Goal: Task Accomplishment & Management: Use online tool/utility

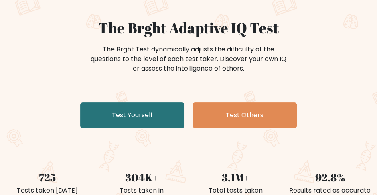
scroll to position [64, 0]
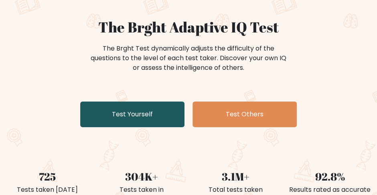
click at [138, 122] on link "Test Yourself" at bounding box center [132, 115] width 104 height 26
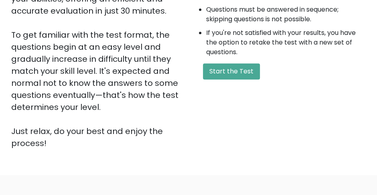
scroll to position [193, 0]
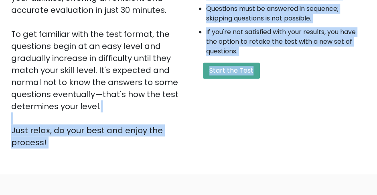
drag, startPoint x: 0, startPoint y: 0, endPoint x: 234, endPoint y: 83, distance: 248.4
click at [234, 83] on div "Welcome to the Brght Adaptive IQ Test This is your personal adaptive IQ Test, d…" at bounding box center [188, 22] width 364 height 265
click at [250, 71] on button "Start the Test" at bounding box center [231, 71] width 57 height 16
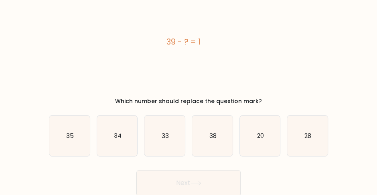
scroll to position [31, 0]
click at [221, 132] on icon "38" at bounding box center [212, 136] width 41 height 41
click at [189, 69] on input "d. 38" at bounding box center [189, 68] width 0 height 2
radio input "true"
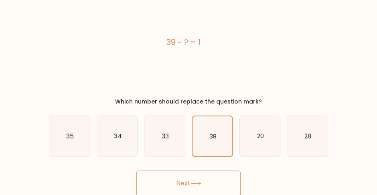
click at [202, 174] on button "Next" at bounding box center [188, 184] width 104 height 26
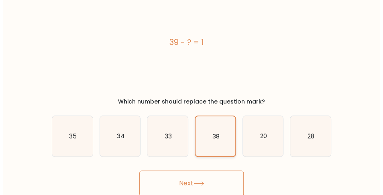
scroll to position [0, 0]
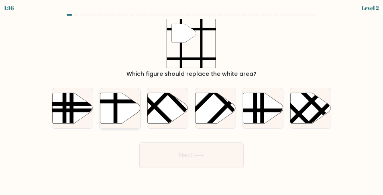
click at [127, 112] on icon at bounding box center [120, 108] width 41 height 31
click at [191, 100] on input "b." at bounding box center [191, 98] width 0 height 2
radio input "true"
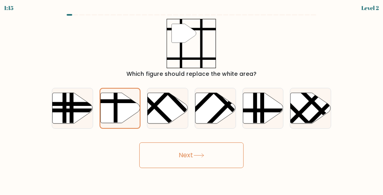
click at [162, 158] on button "Next" at bounding box center [191, 155] width 104 height 26
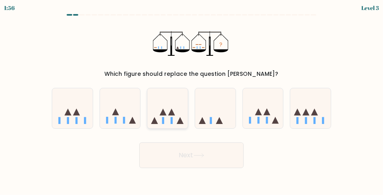
click at [180, 107] on icon at bounding box center [167, 107] width 41 height 33
click at [191, 100] on input "c." at bounding box center [191, 98] width 0 height 2
radio input "true"
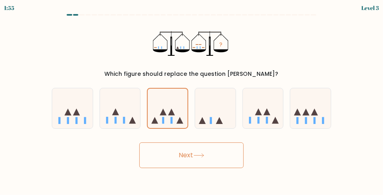
click at [181, 148] on button "Next" at bounding box center [191, 155] width 104 height 26
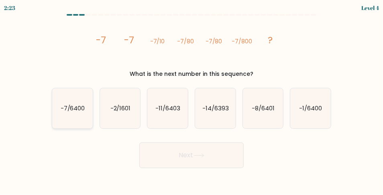
click at [79, 100] on icon "-7/6400" at bounding box center [72, 108] width 41 height 41
click at [191, 100] on input "a. -7/6400" at bounding box center [191, 98] width 0 height 2
radio input "true"
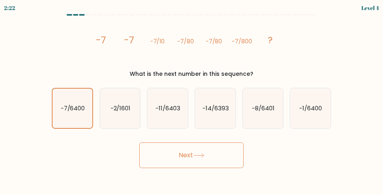
click at [199, 161] on button "Next" at bounding box center [191, 155] width 104 height 26
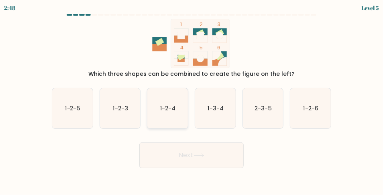
click at [157, 119] on icon "1-2-4" at bounding box center [167, 108] width 41 height 41
click at [191, 100] on input "c. 1-2-4" at bounding box center [191, 98] width 0 height 2
radio input "true"
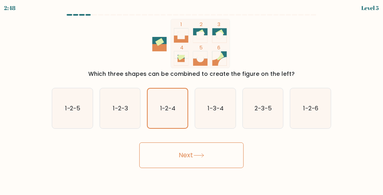
click at [175, 161] on button "Next" at bounding box center [191, 155] width 104 height 26
